Goal: Find specific page/section: Find specific page/section

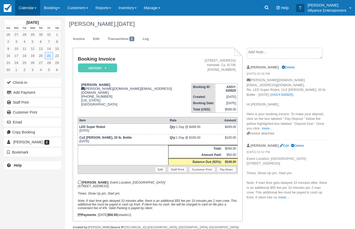
click at [25, 8] on link "Calendar" at bounding box center [27, 8] width 25 height 16
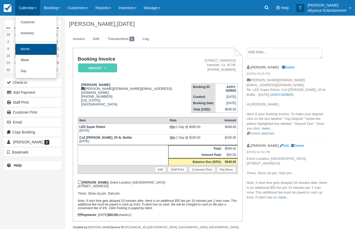
click at [27, 47] on link "Month" at bounding box center [35, 49] width 41 height 11
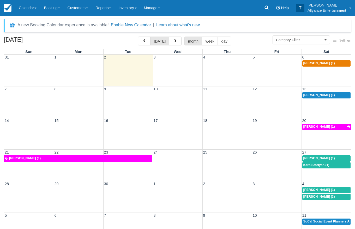
select select
click at [264, 7] on icon at bounding box center [266, 7] width 5 height 5
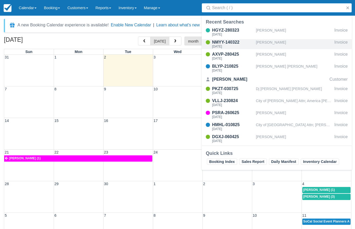
click at [256, 44] on div "[PERSON_NAME]" at bounding box center [294, 44] width 76 height 10
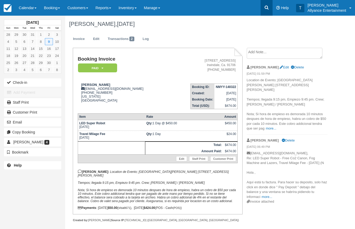
click at [266, 8] on icon at bounding box center [267, 8] width 4 height 4
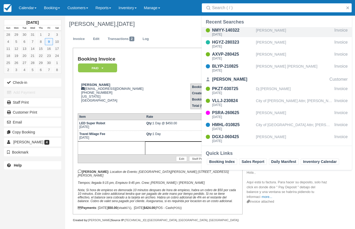
click at [216, 29] on div "NMYY-140322" at bounding box center [233, 30] width 42 height 6
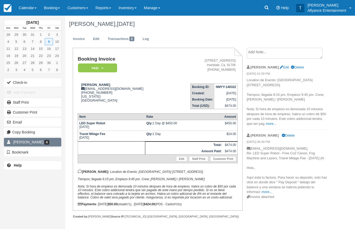
click at [47, 140] on link "[PERSON_NAME] 4" at bounding box center [32, 142] width 57 height 8
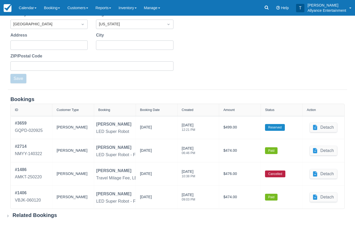
scroll to position [141, 0]
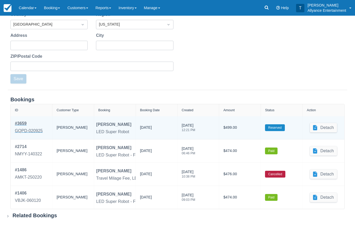
click at [20, 123] on div "# 3659" at bounding box center [29, 123] width 28 height 6
